Goal: Communication & Community: Share content

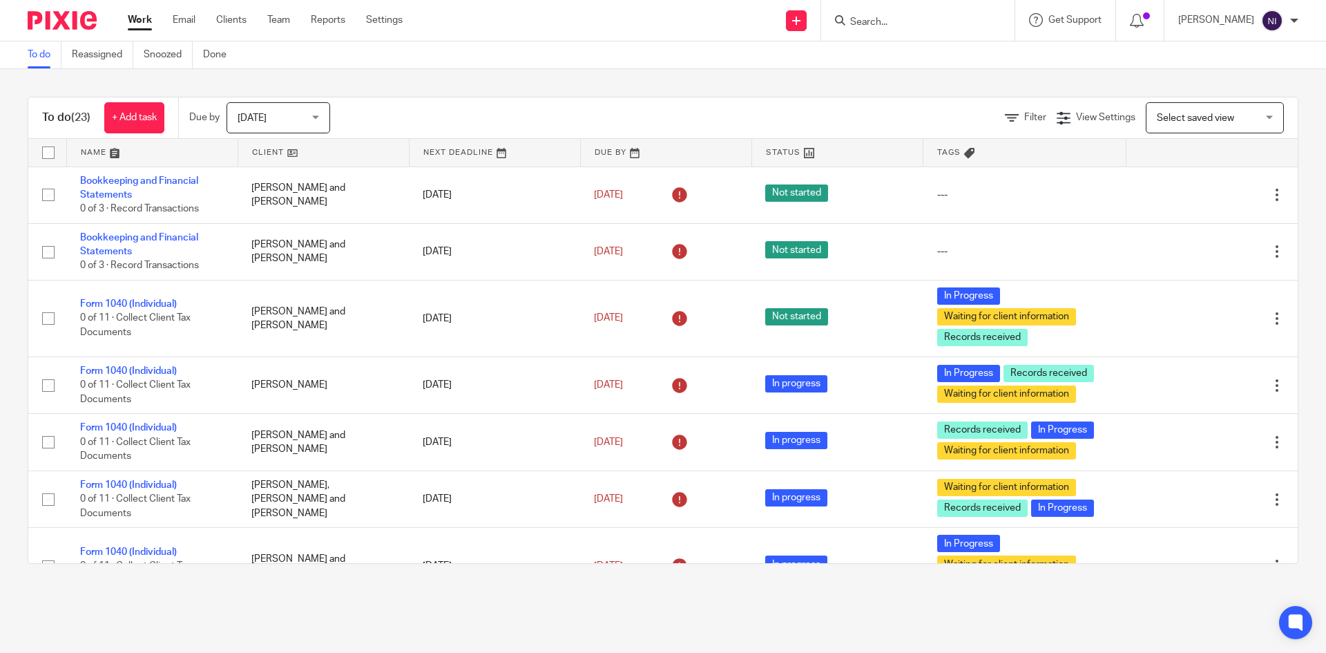
click at [948, 22] on input "Search" at bounding box center [911, 23] width 124 height 12
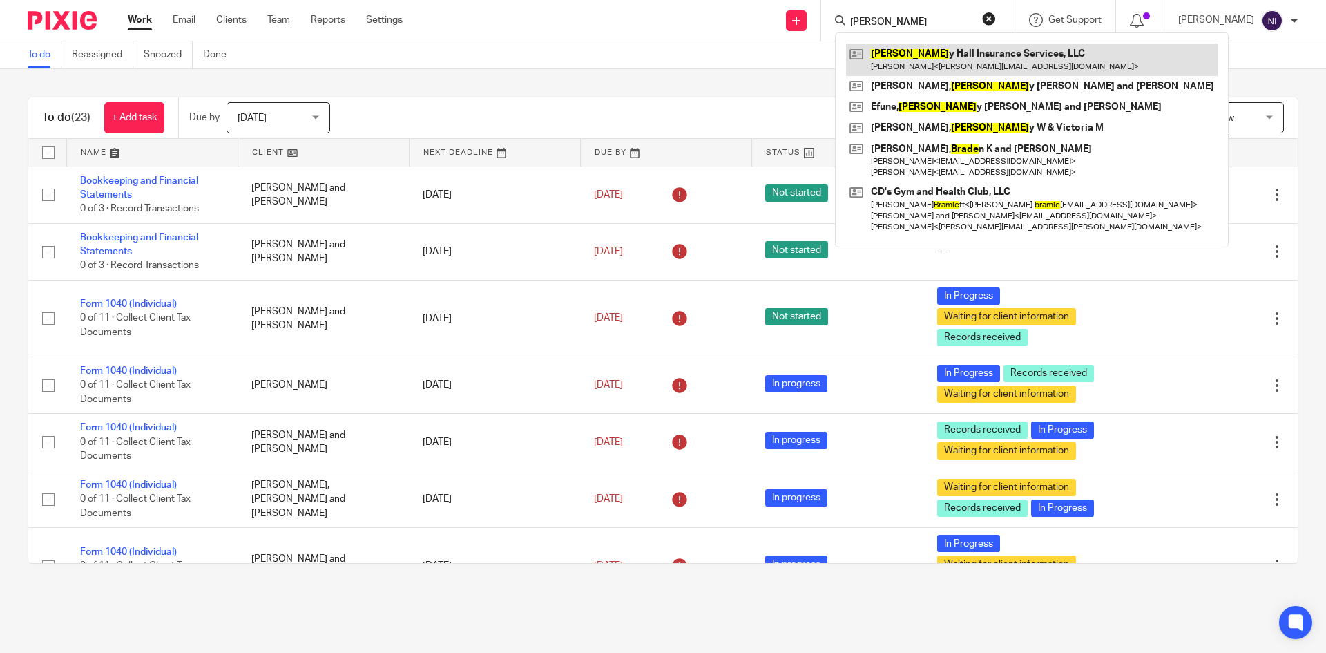
type input "[PERSON_NAME]"
click at [975, 45] on link at bounding box center [1031, 60] width 371 height 32
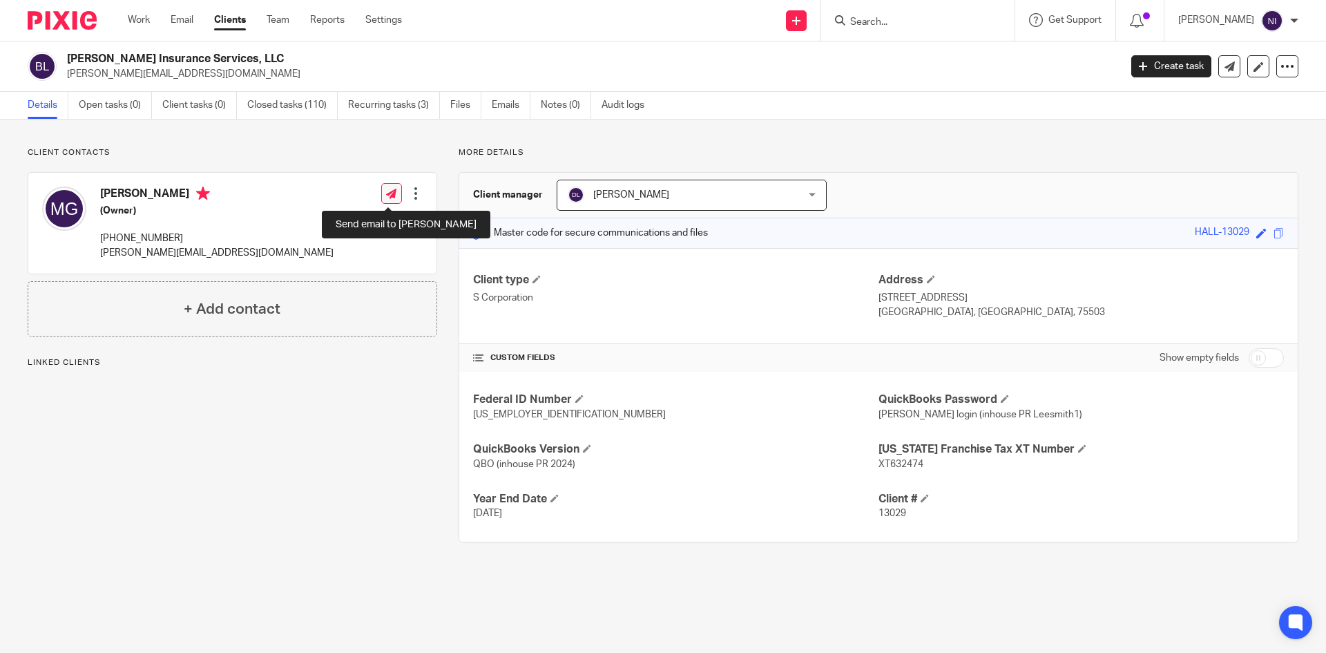
click at [386, 193] on icon at bounding box center [391, 194] width 10 height 10
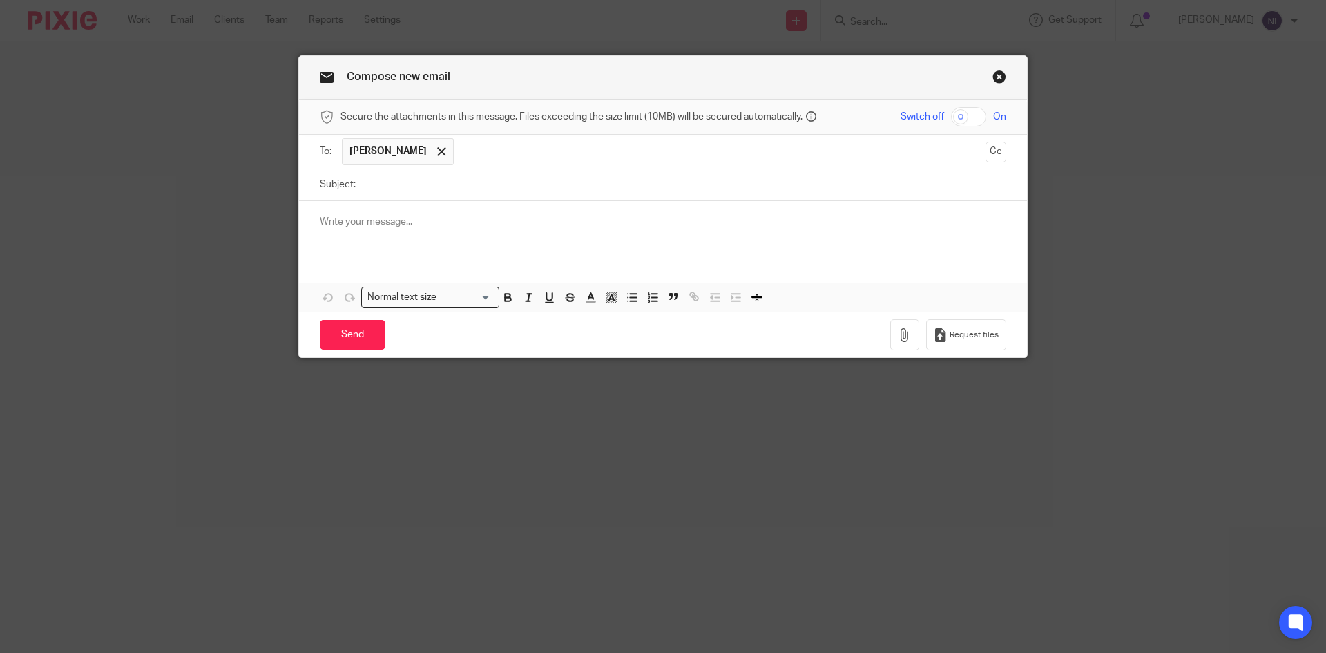
click at [955, 115] on input "checkbox" at bounding box center [968, 116] width 35 height 19
checkbox input "true"
click at [898, 329] on icon "button" at bounding box center [905, 335] width 14 height 14
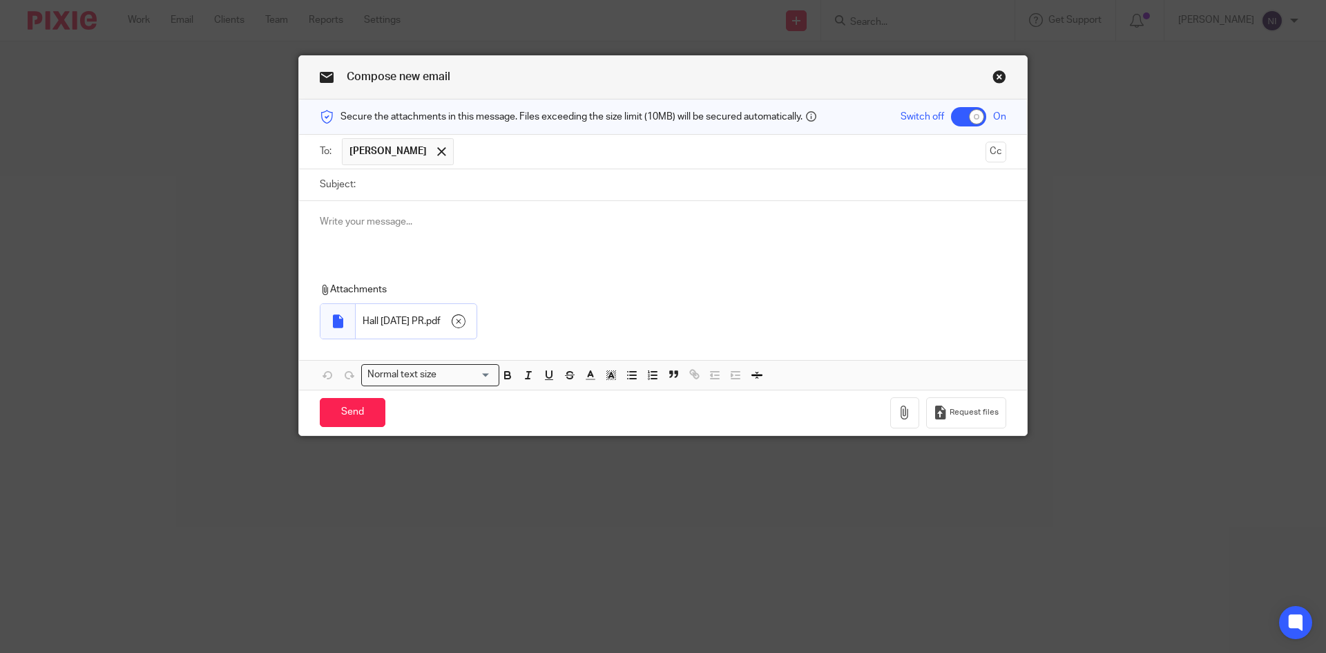
click at [380, 182] on input "Subject:" at bounding box center [685, 184] width 644 height 31
type input "August 15 2025 PR"
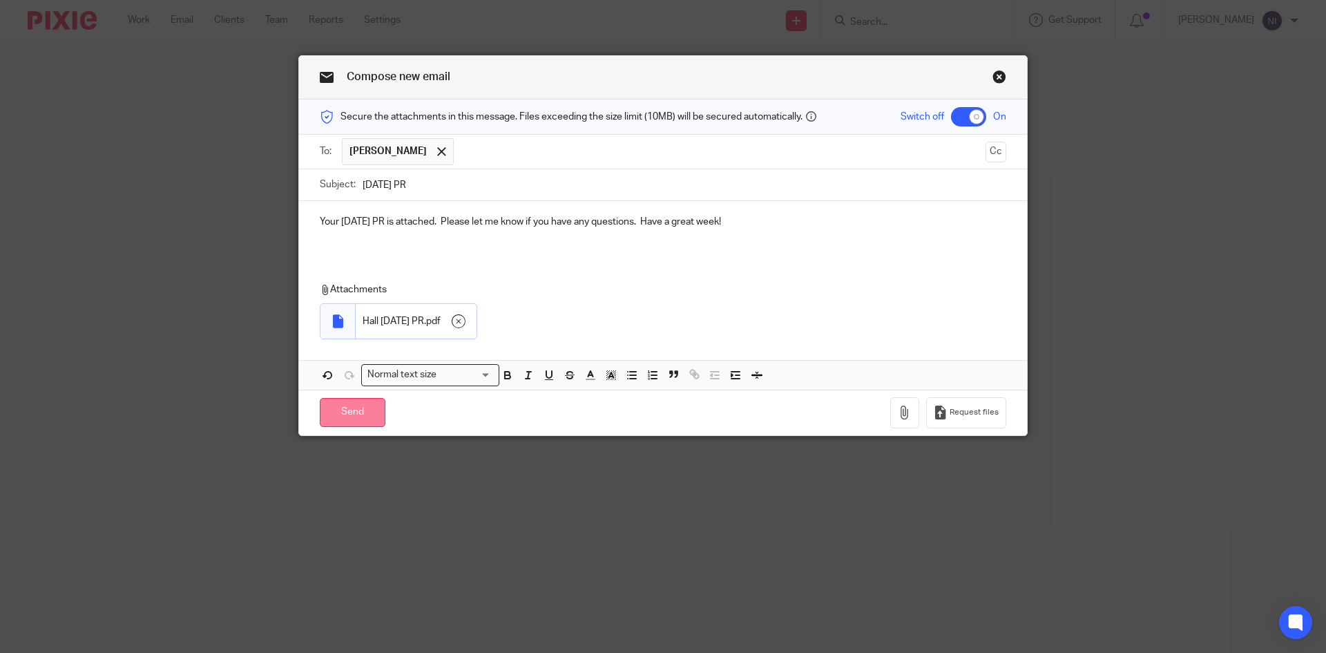
click at [333, 414] on input "Send" at bounding box center [353, 413] width 66 height 30
